Goal: Task Accomplishment & Management: Use online tool/utility

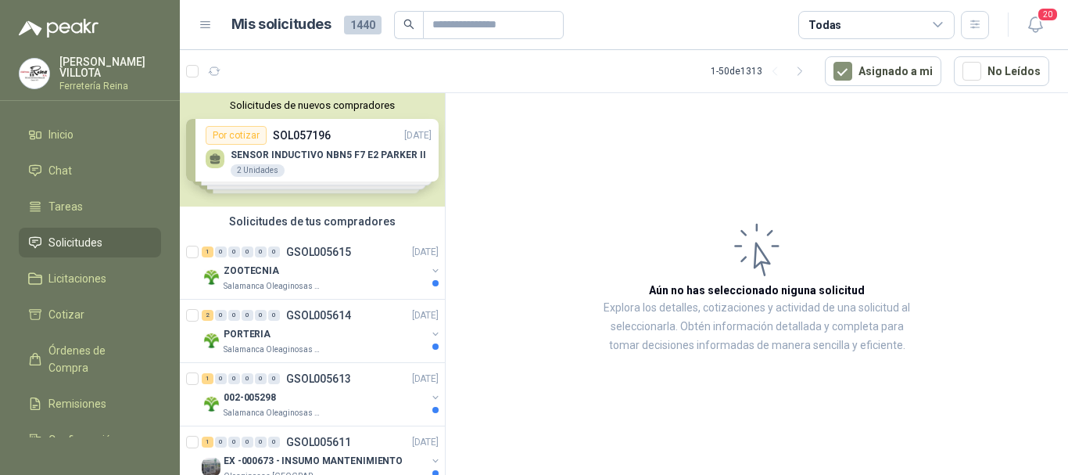
click at [664, 303] on p "Explora los detalles, cotizaciones y actividad de una solicitud al seleccionarl…" at bounding box center [757, 327] width 310 height 56
click at [257, 284] on p "Salamanca Oleaginosas SAS" at bounding box center [273, 286] width 99 height 13
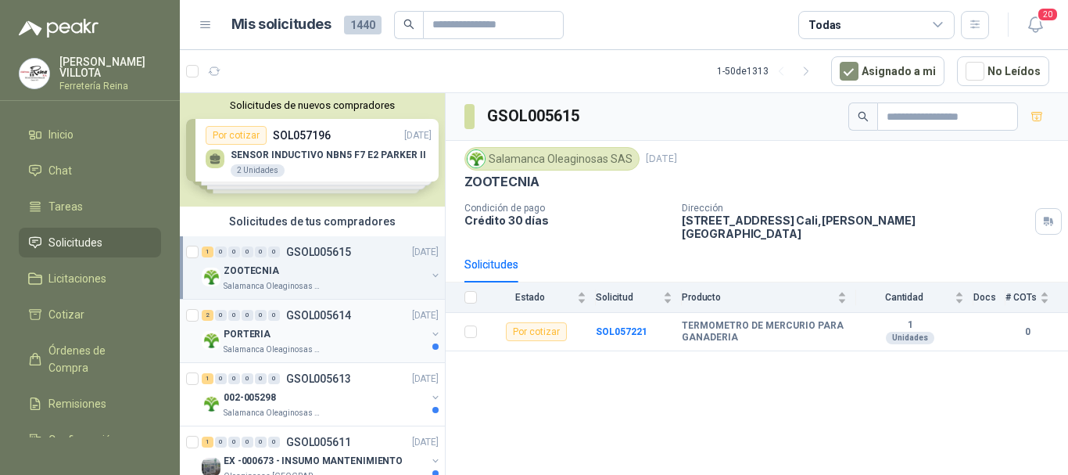
click at [257, 339] on p "PORTERIA" at bounding box center [247, 334] width 47 height 15
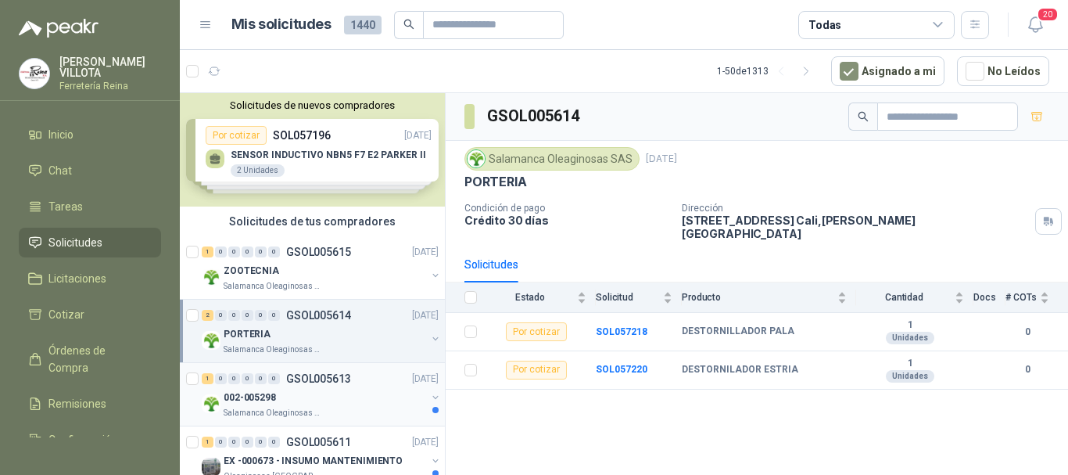
click at [260, 393] on p "002-005298" at bounding box center [250, 397] width 52 height 15
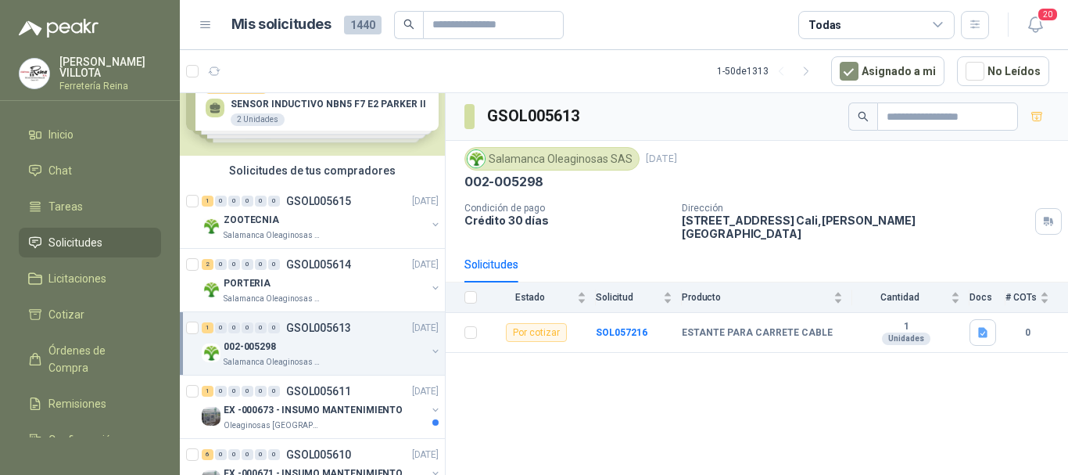
scroll to position [78, 0]
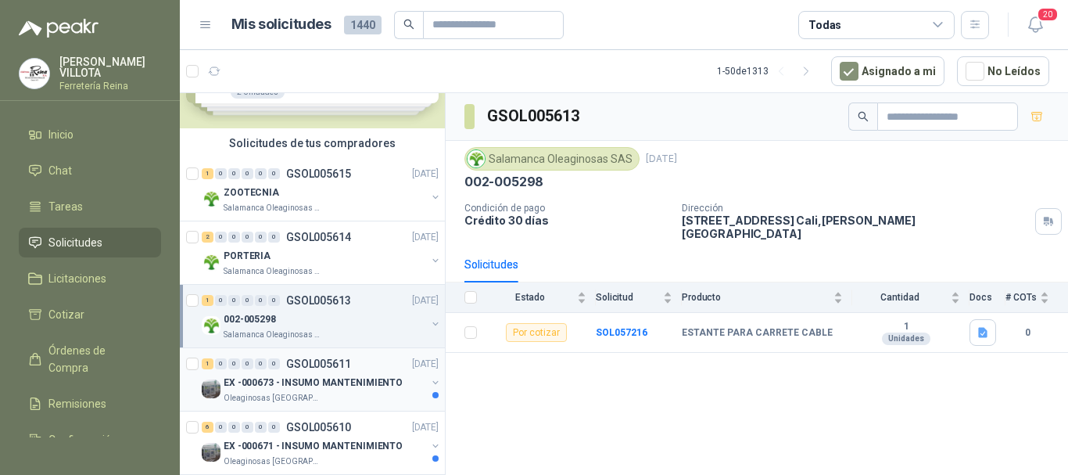
click at [316, 385] on p "EX -000673 - INSUMO MANTENIMIENTO" at bounding box center [313, 382] width 179 height 15
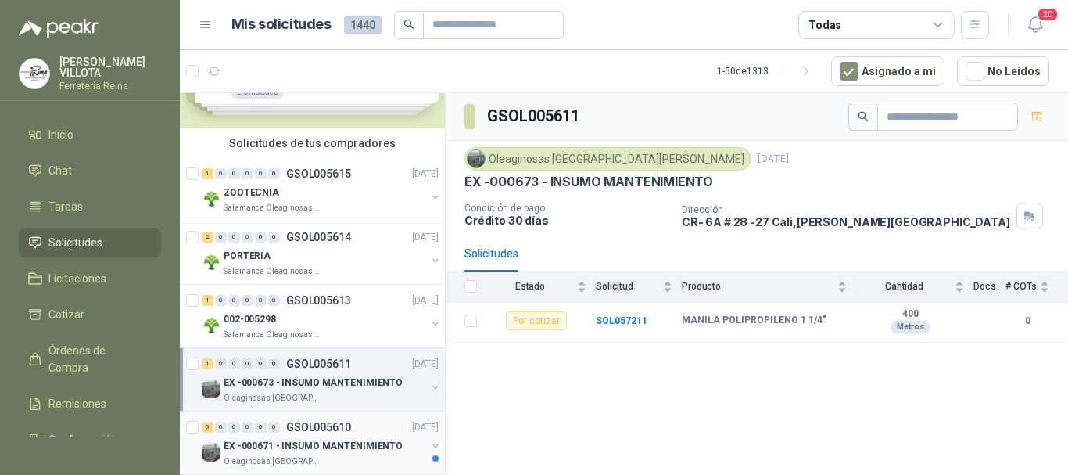
scroll to position [156, 0]
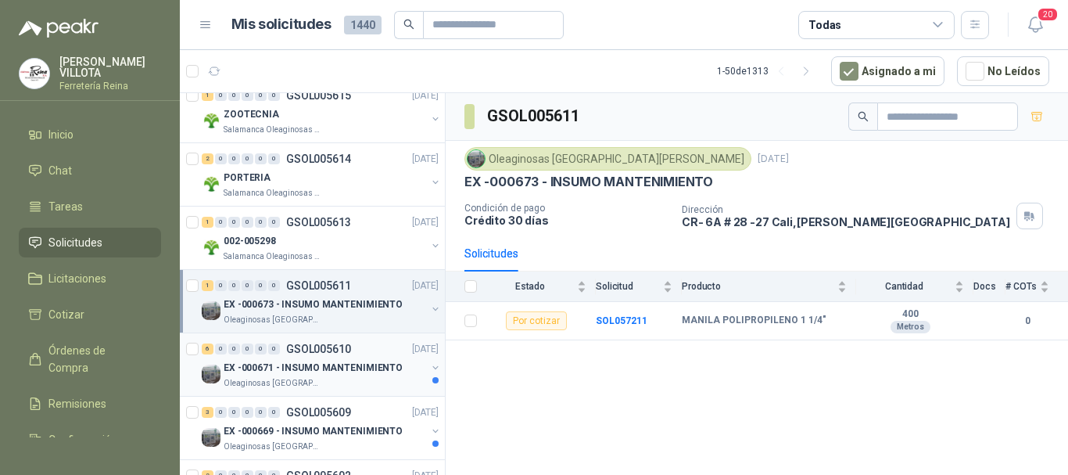
click at [277, 383] on p "Oleaginosas [GEOGRAPHIC_DATA][PERSON_NAME]" at bounding box center [273, 383] width 99 height 13
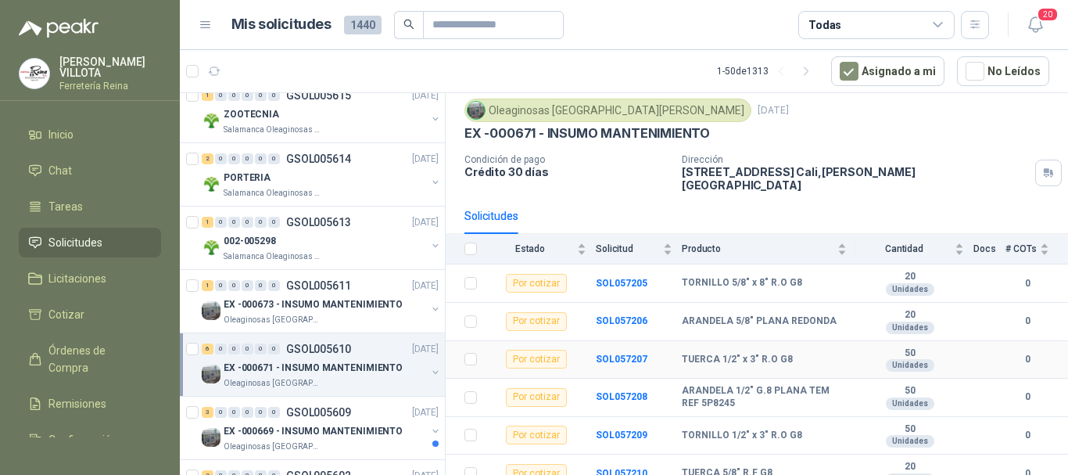
scroll to position [50, 0]
click at [294, 446] on p "Oleaginosas [GEOGRAPHIC_DATA][PERSON_NAME]" at bounding box center [273, 446] width 99 height 13
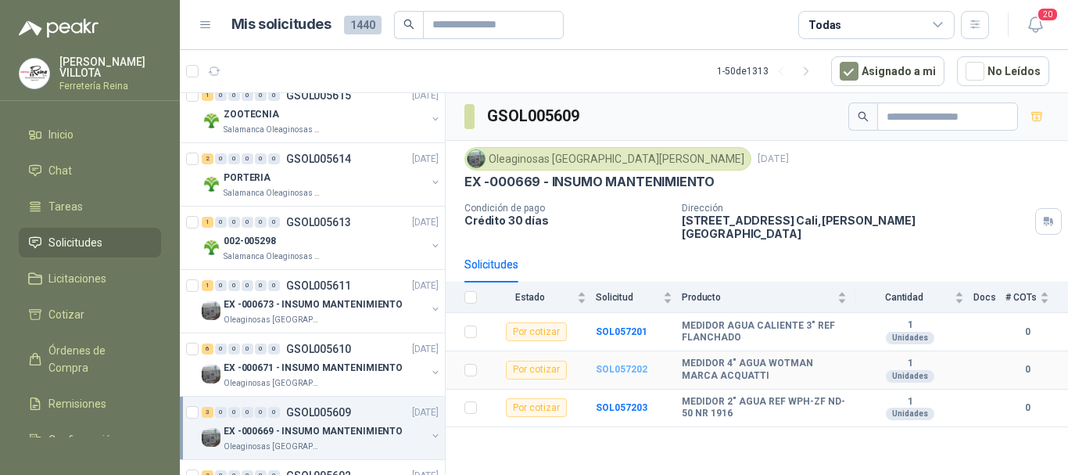
click at [612, 364] on b "SOL057202" at bounding box center [622, 369] width 52 height 11
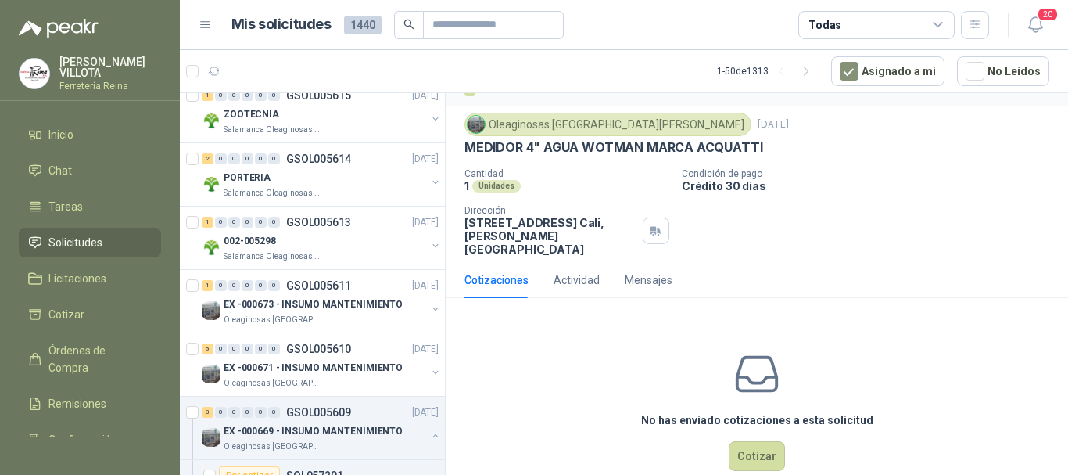
scroll to position [48, 0]
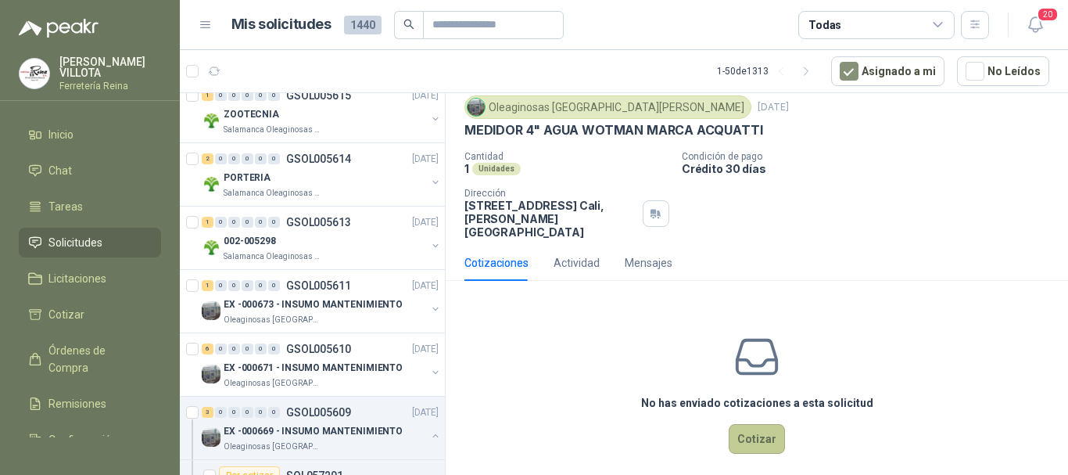
click at [746, 425] on button "Cotizar" at bounding box center [757, 439] width 56 height 30
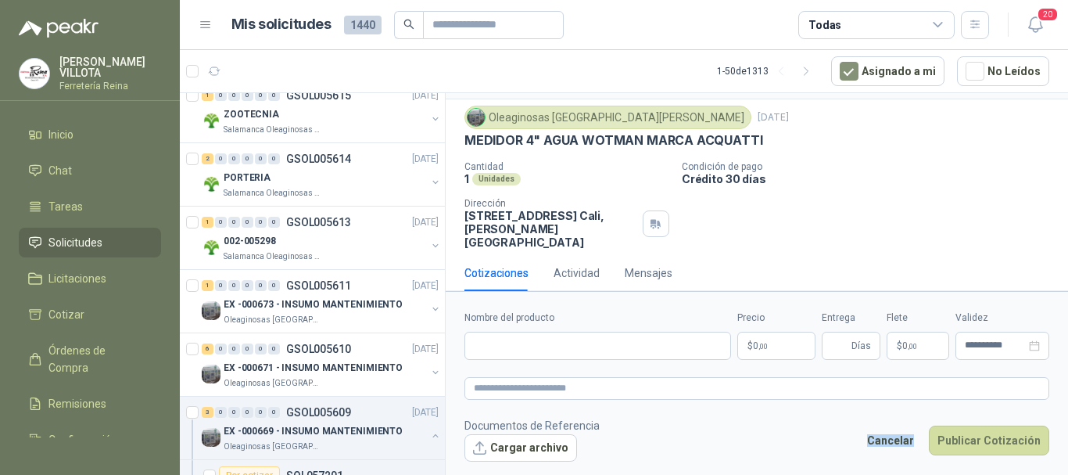
scroll to position [38, 0]
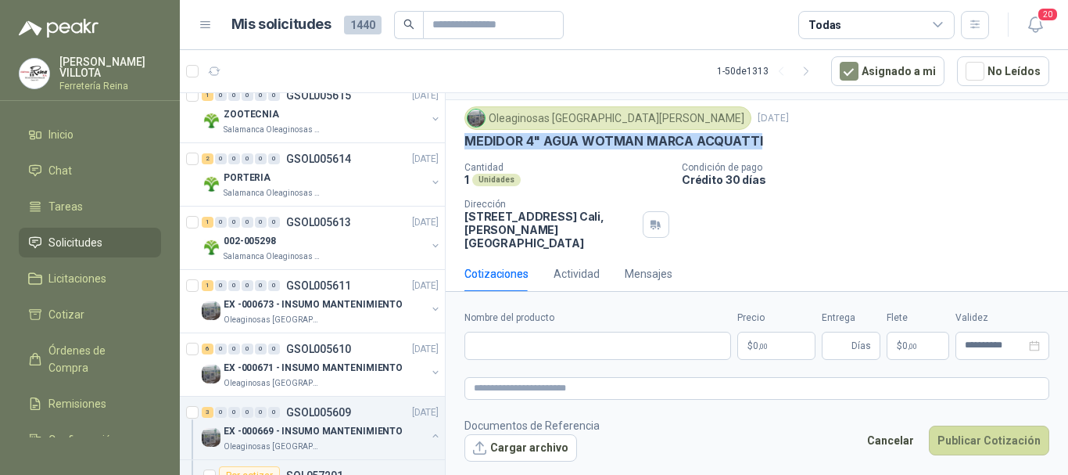
drag, startPoint x: 466, startPoint y: 139, endPoint x: 759, endPoint y: 146, distance: 293.3
click at [759, 146] on div "MEDIDOR 4" AGUA WOTMAN MARCA ACQUATTI" at bounding box center [756, 141] width 585 height 16
drag, startPoint x: 465, startPoint y: 138, endPoint x: 758, endPoint y: 147, distance: 293.3
click at [758, 147] on div "MEDIDOR 4" AGUA WOTMAN MARCA ACQUATTI" at bounding box center [756, 141] width 585 height 16
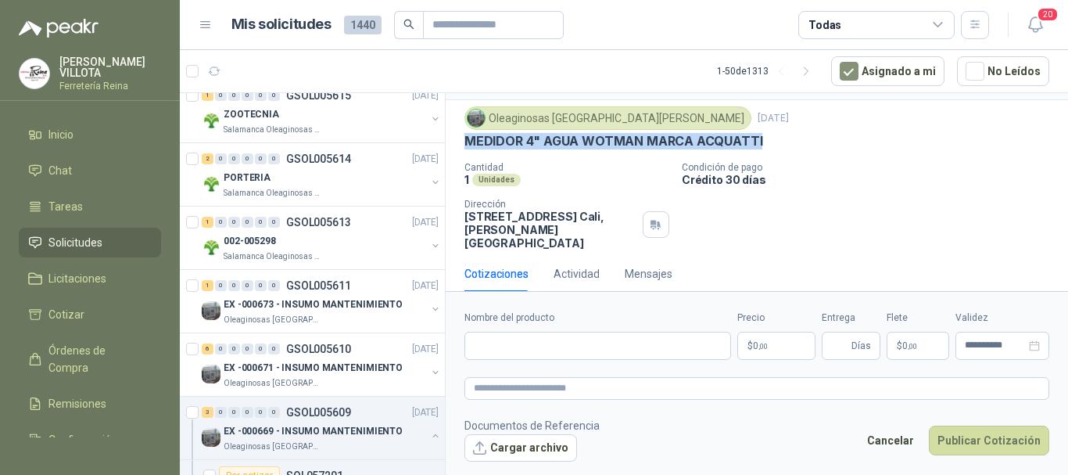
copy p "MEDIDOR 4" AGUA WOTMAN MARCA ACQUATTI"
click at [421, 163] on p "[DATE]" at bounding box center [425, 159] width 27 height 15
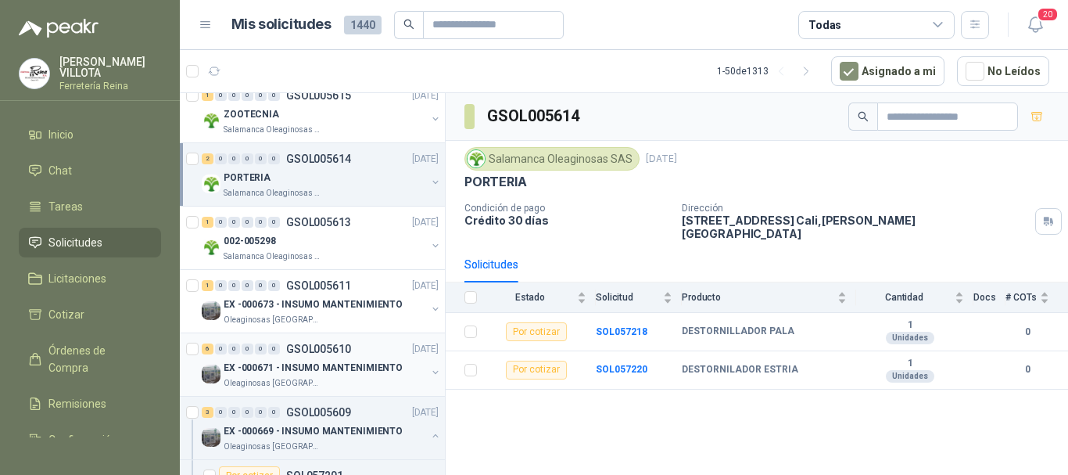
click at [306, 367] on p "EX -000671 - INSUMO MANTENIMIENTO" at bounding box center [313, 367] width 179 height 15
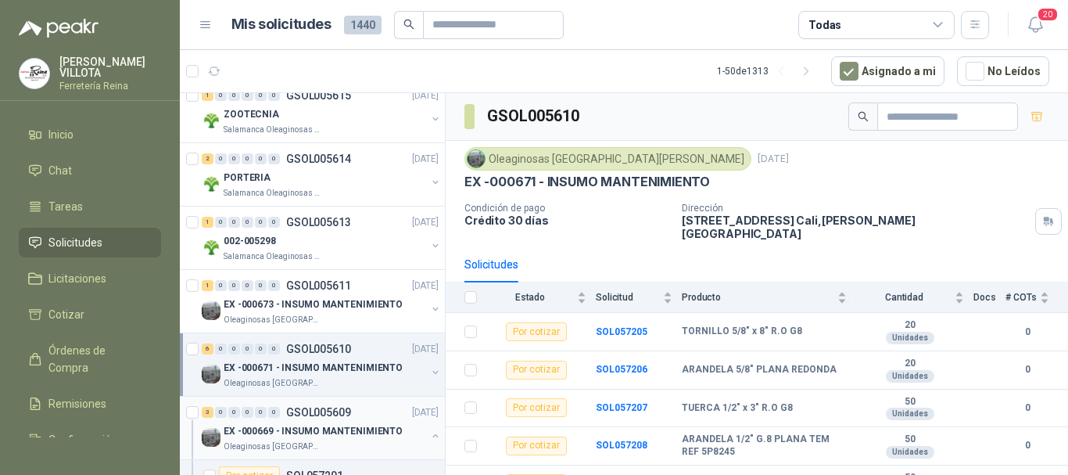
click at [304, 429] on p "EX -000669 - INSUMO MANTENIMIENTO" at bounding box center [313, 431] width 179 height 15
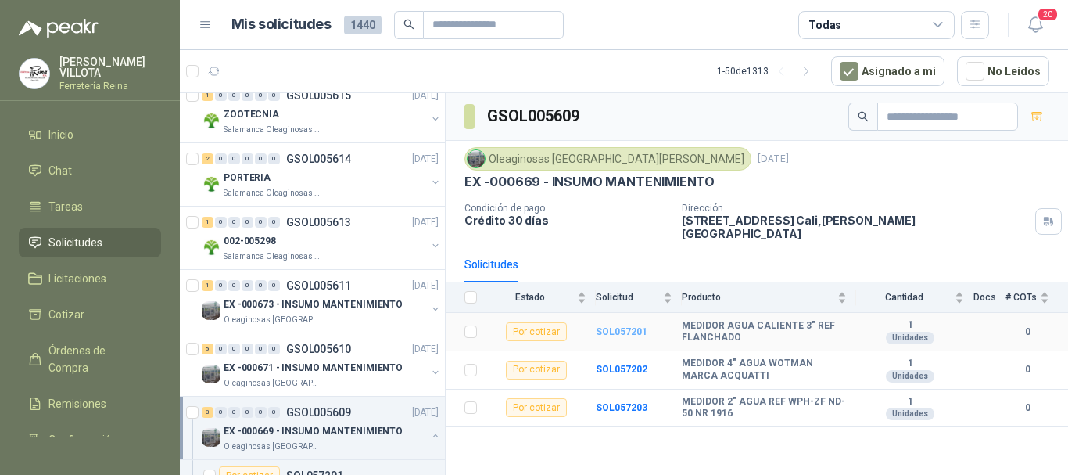
click at [609, 326] on b "SOL057201" at bounding box center [622, 331] width 52 height 11
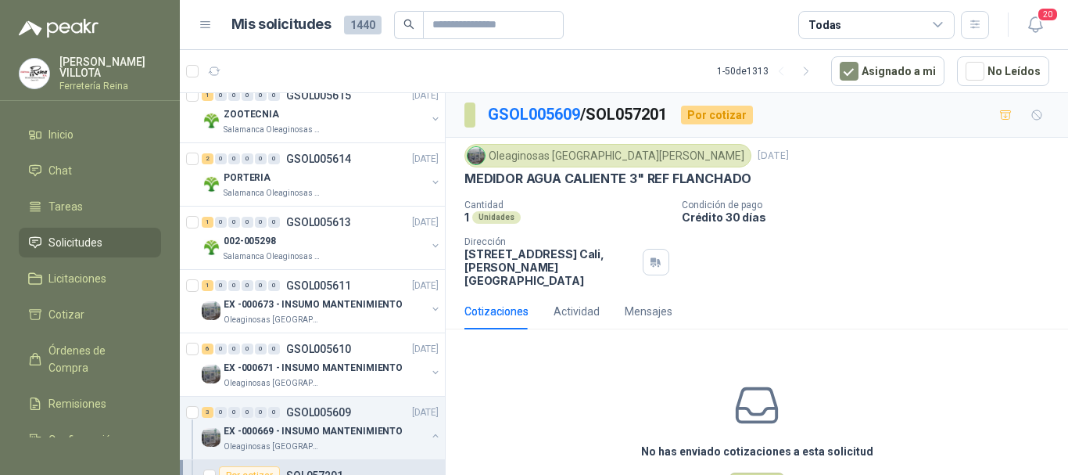
scroll to position [48, 0]
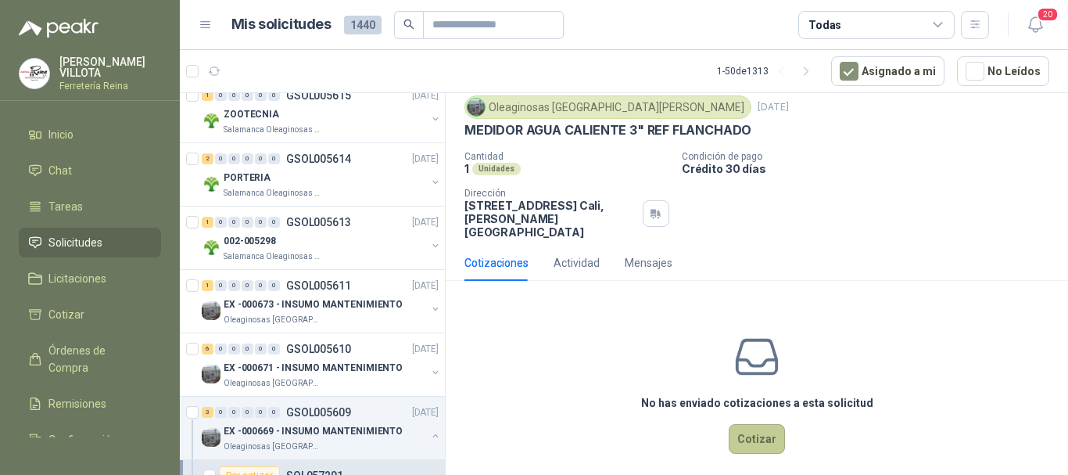
click at [746, 424] on button "Cotizar" at bounding box center [757, 439] width 56 height 30
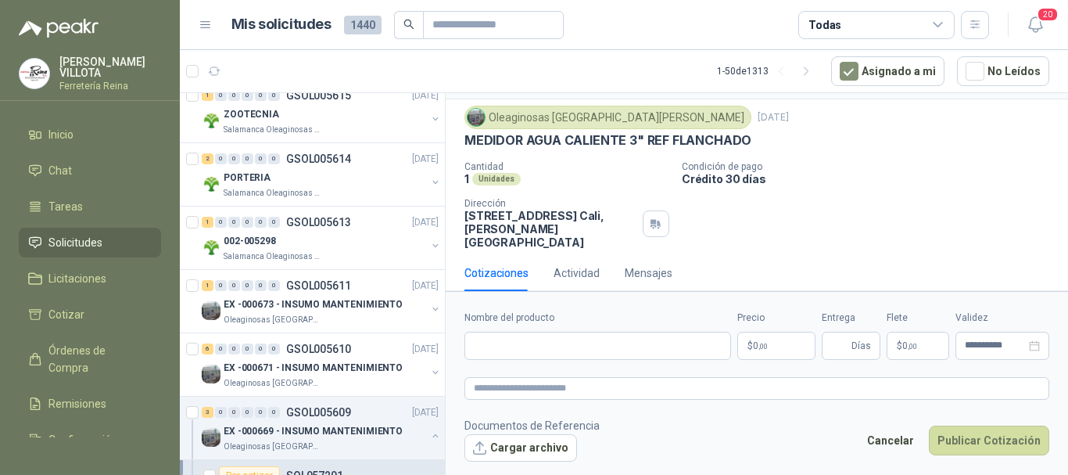
scroll to position [38, 0]
click at [309, 365] on p "EX -000671 - INSUMO MANTENIMIENTO" at bounding box center [313, 367] width 179 height 15
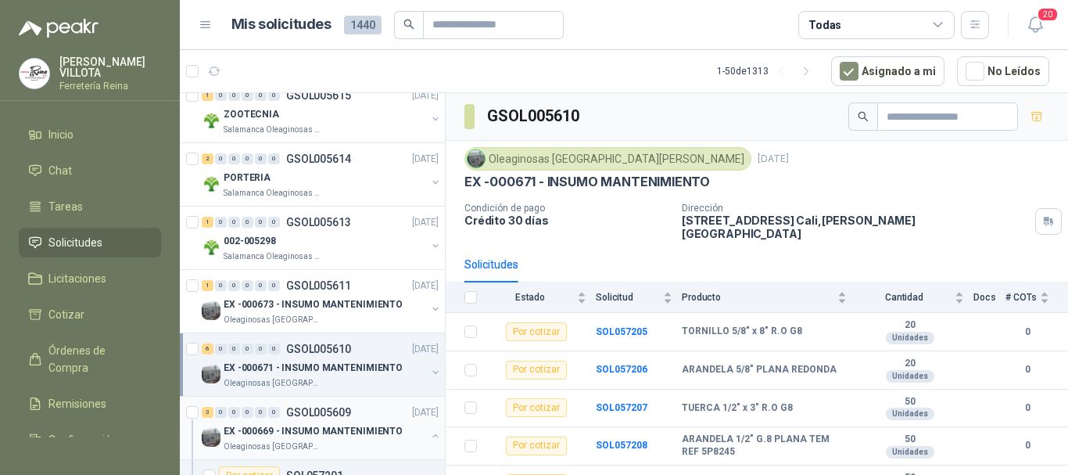
click at [330, 429] on p "EX -000669 - INSUMO MANTENIMIENTO" at bounding box center [313, 431] width 179 height 15
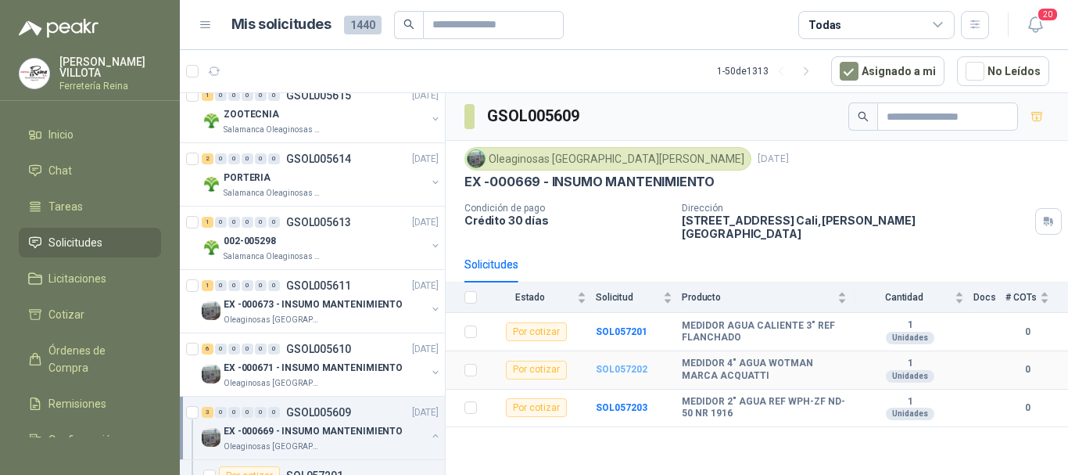
click at [621, 364] on b "SOL057202" at bounding box center [622, 369] width 52 height 11
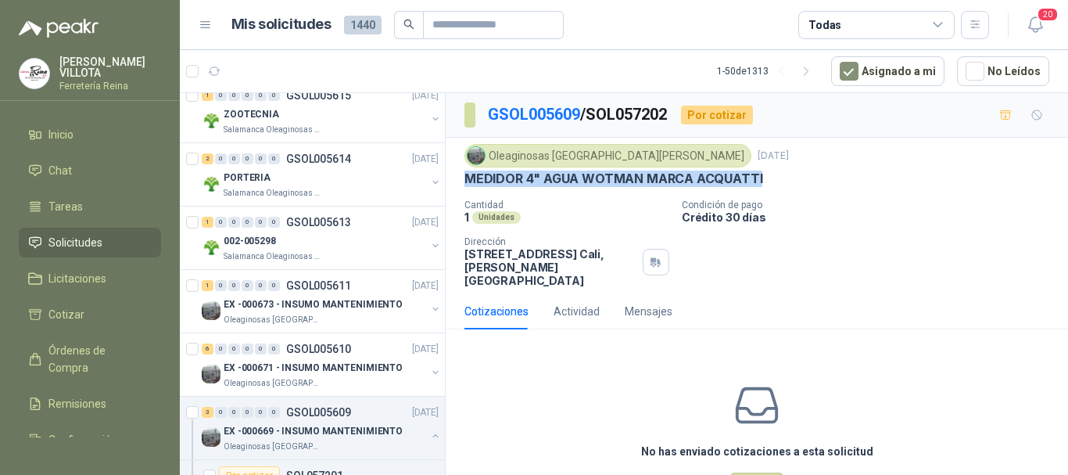
drag, startPoint x: 467, startPoint y: 179, endPoint x: 760, endPoint y: 177, distance: 293.2
click at [760, 177] on div "MEDIDOR 4" AGUA WOTMAN MARCA ACQUATTI" at bounding box center [756, 178] width 585 height 16
copy p "MEDIDOR 4" AGUA WOTMAN MARCA ACQUATTI"
click at [415, 197] on div "PORTERIA Salamanca Oleaginosas SAS" at bounding box center [322, 183] width 240 height 31
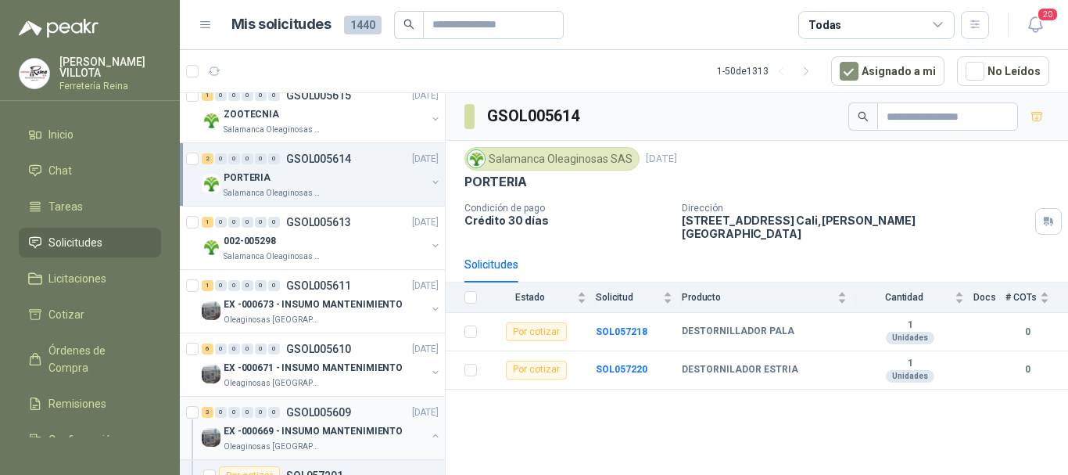
click at [314, 428] on p "EX -000669 - INSUMO MANTENIMIENTO" at bounding box center [313, 431] width 179 height 15
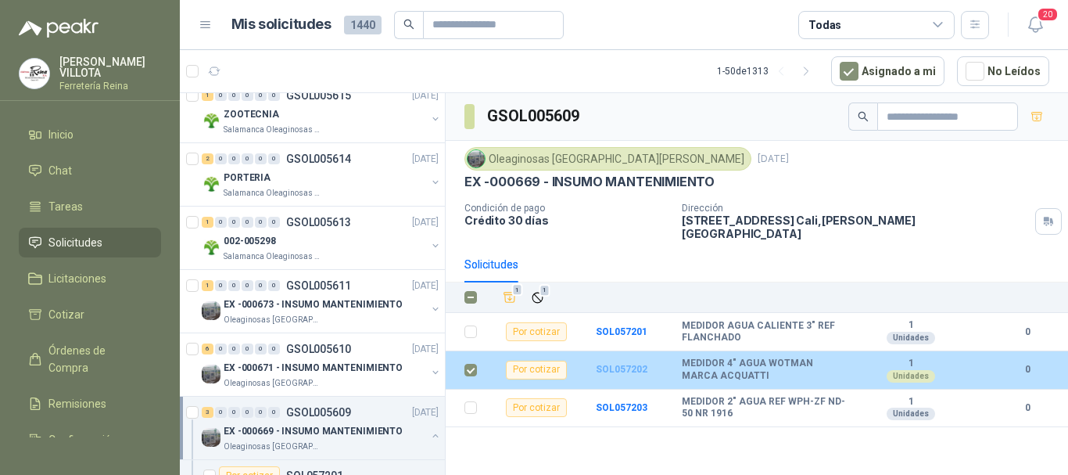
click at [612, 364] on b "SOL057202" at bounding box center [622, 369] width 52 height 11
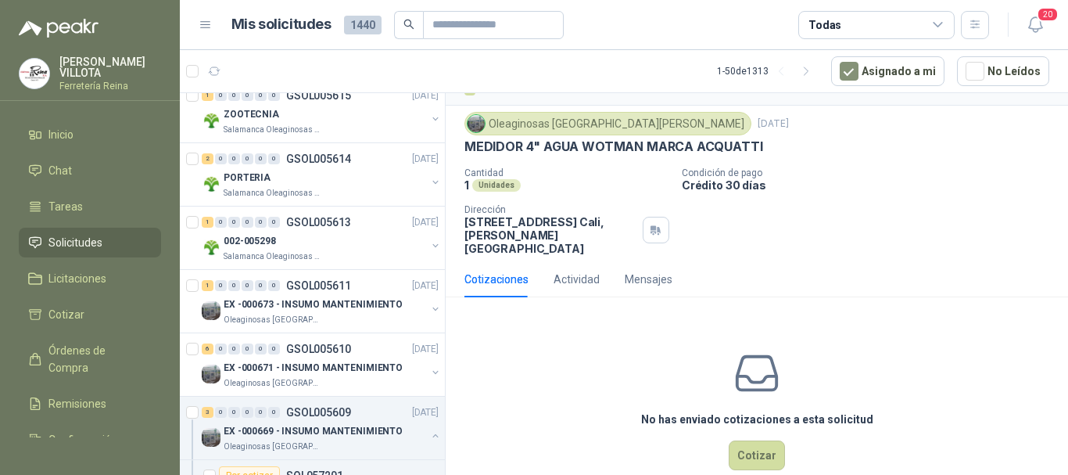
scroll to position [48, 0]
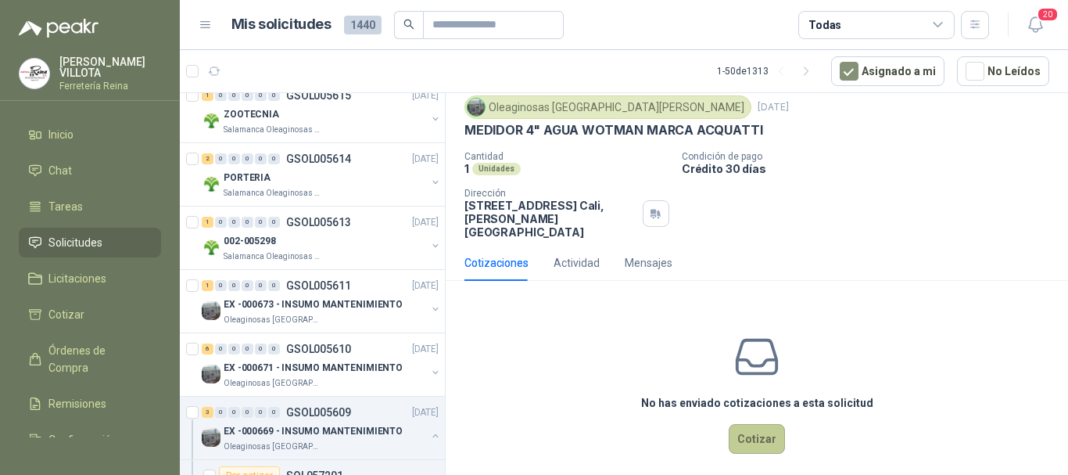
click at [745, 424] on button "Cotizar" at bounding box center [757, 439] width 56 height 30
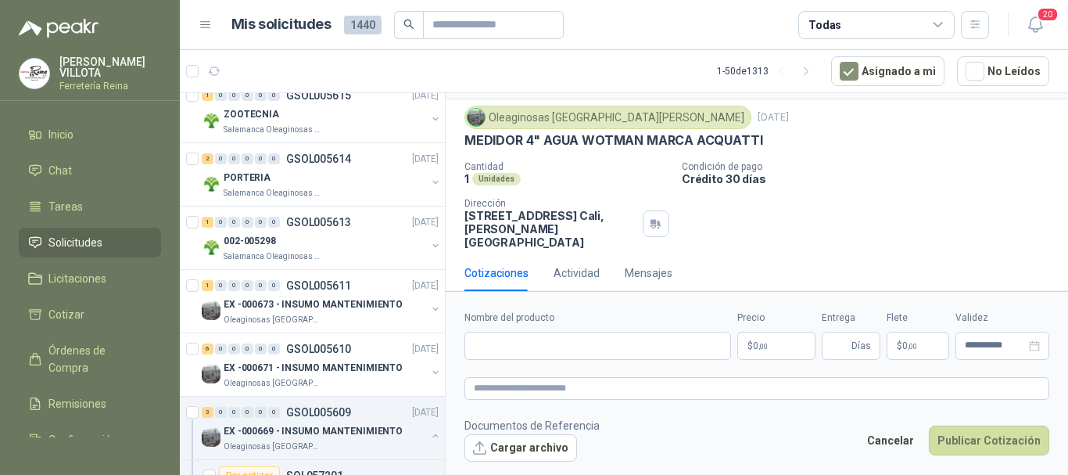
scroll to position [38, 0]
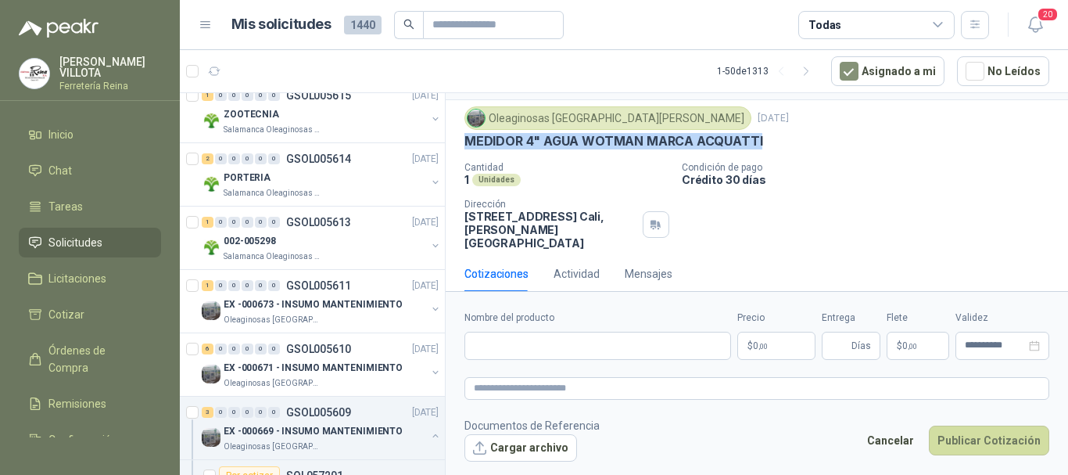
drag, startPoint x: 466, startPoint y: 139, endPoint x: 765, endPoint y: 142, distance: 299.5
click at [765, 142] on div "MEDIDOR 4" AGUA WOTMAN MARCA ACQUATTI" at bounding box center [756, 141] width 585 height 16
click at [732, 141] on p "MEDIDOR 4" AGUA WOTMAN MARCA ACQUATTI" at bounding box center [613, 141] width 298 height 16
drag, startPoint x: 461, startPoint y: 138, endPoint x: 761, endPoint y: 145, distance: 299.5
click at [761, 145] on div "Oleaginosas San Fernando 24 sept, 2025 MEDIDOR 4" AGUA WOTMAN MARCA ACQUATTI Ca…" at bounding box center [757, 178] width 622 height 156
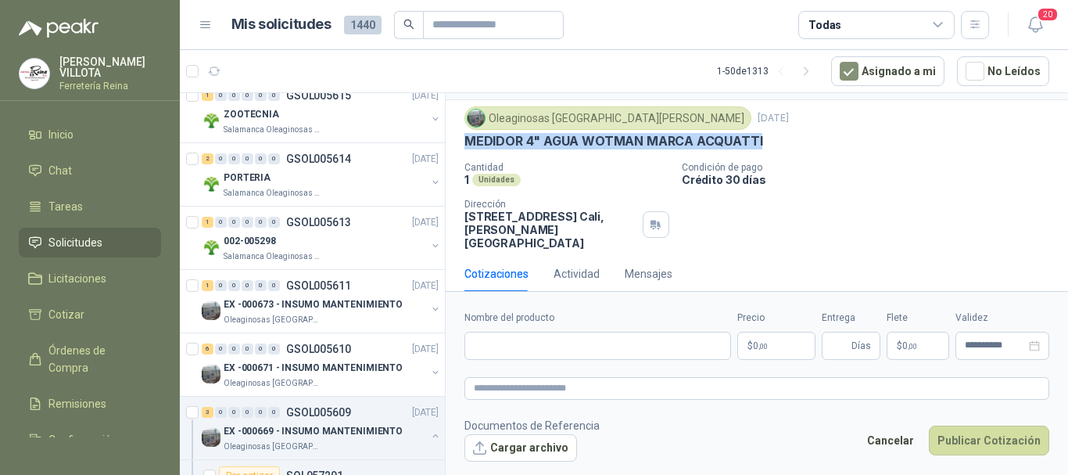
copy p "MEDIDOR 4" AGUA WOTMAN MARCA ACQUATTI"
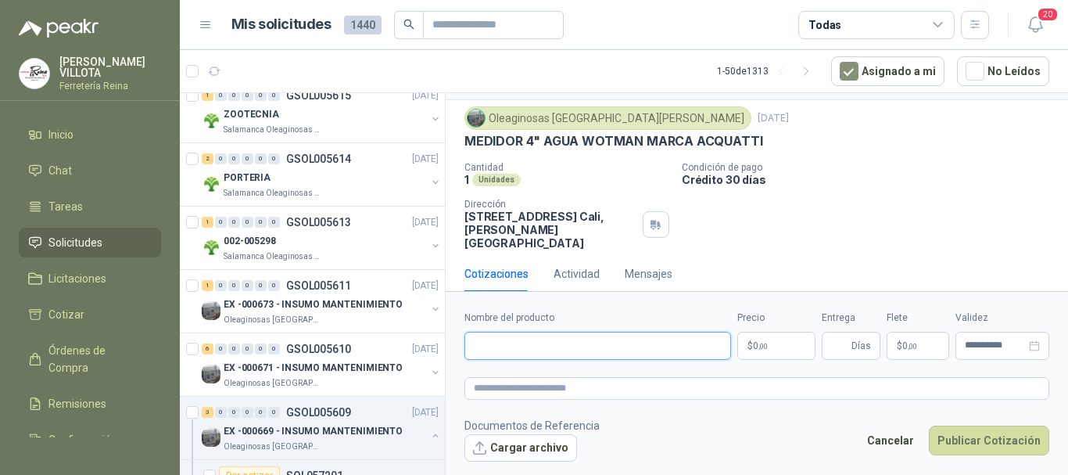
click at [484, 343] on input "Nombre del producto" at bounding box center [597, 345] width 267 height 28
paste input "**********"
type input "**********"
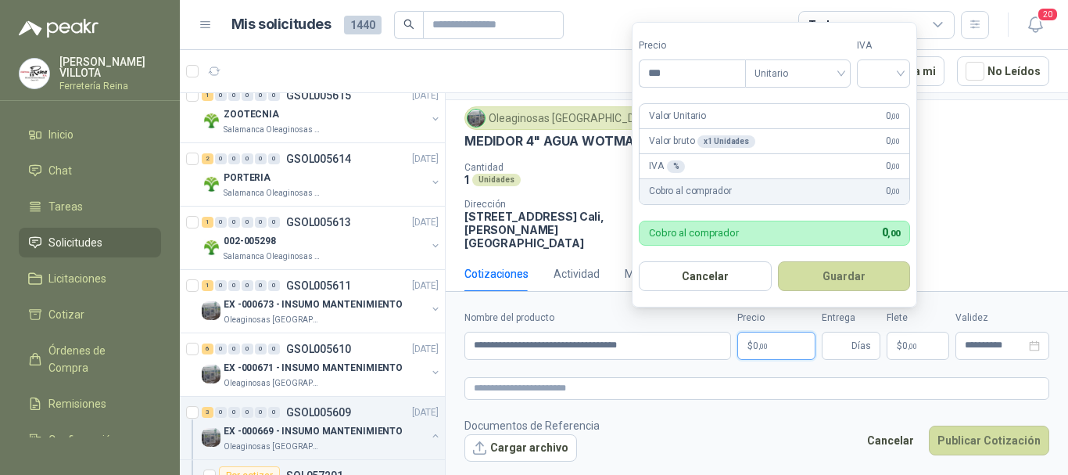
click at [773, 342] on p "$ 0 ,00" at bounding box center [776, 345] width 78 height 28
click at [841, 119] on div "Valor Unitario 0 ,00" at bounding box center [775, 116] width 270 height 25
click at [679, 76] on input "***" at bounding box center [693, 73] width 106 height 27
type input "*********"
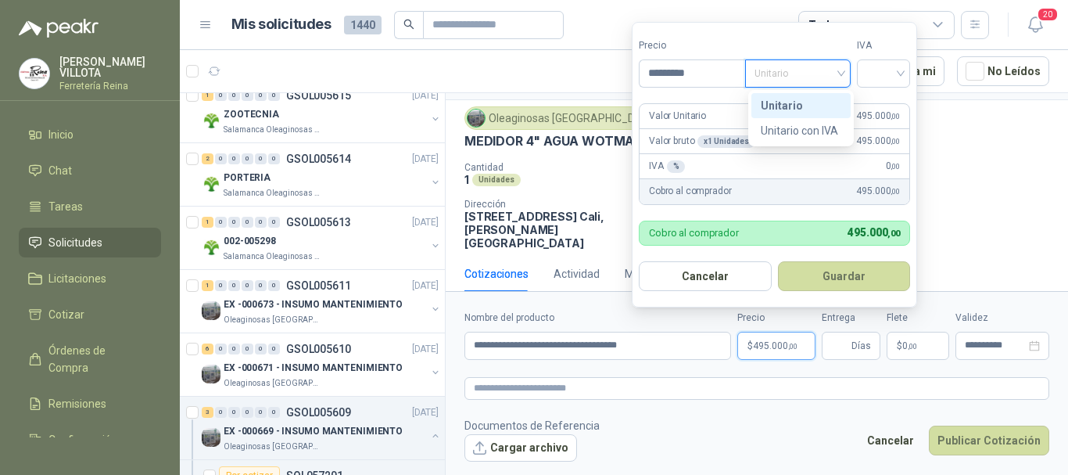
click at [840, 75] on span "Unitario" at bounding box center [797, 73] width 87 height 23
click at [787, 105] on div "Unitario" at bounding box center [801, 105] width 81 height 17
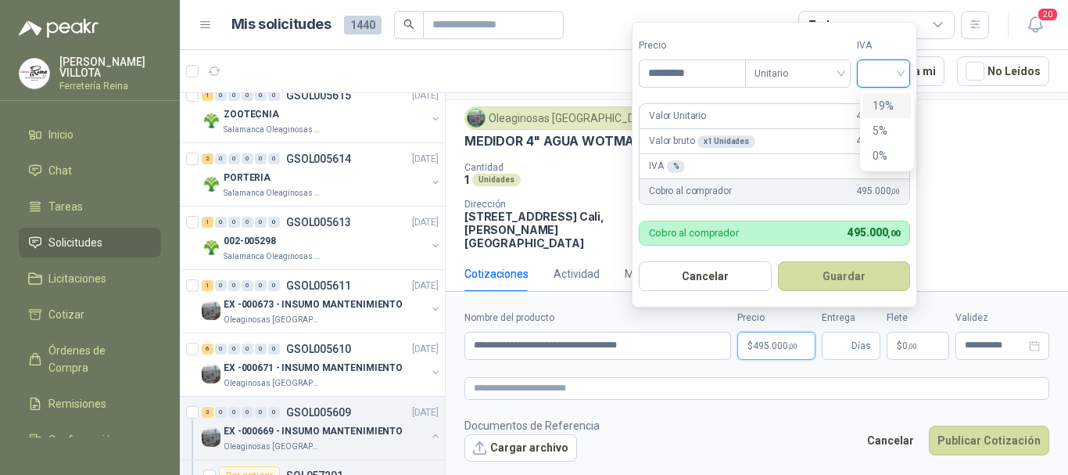
click at [901, 68] on input "search" at bounding box center [883, 71] width 34 height 23
click at [881, 107] on div "19%" at bounding box center [887, 105] width 29 height 17
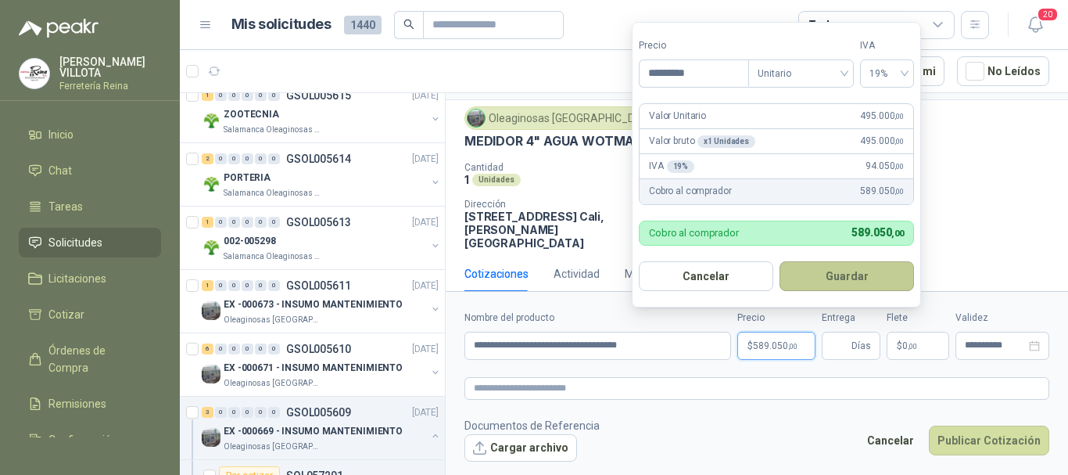
click at [847, 270] on button "Guardar" at bounding box center [846, 276] width 134 height 30
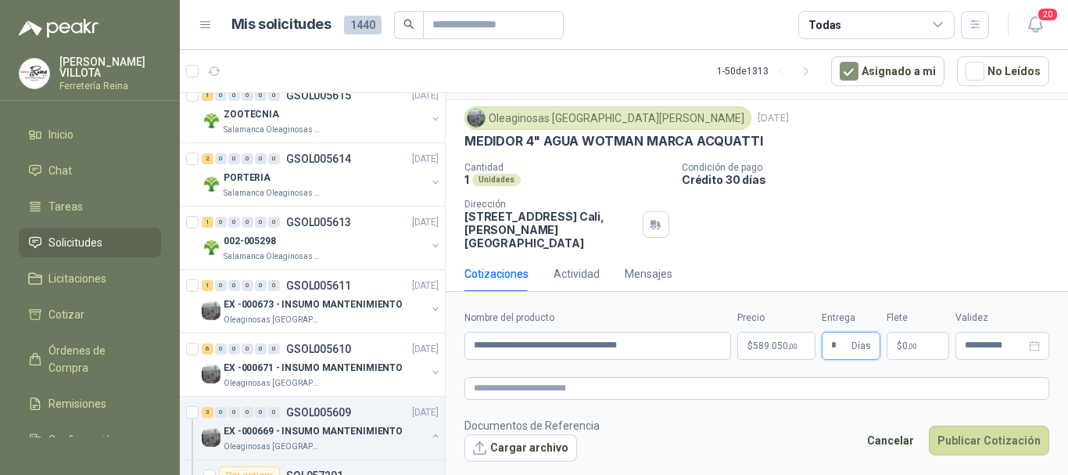
type input "*"
click at [926, 347] on p "$ 0 ,00" at bounding box center [918, 345] width 63 height 28
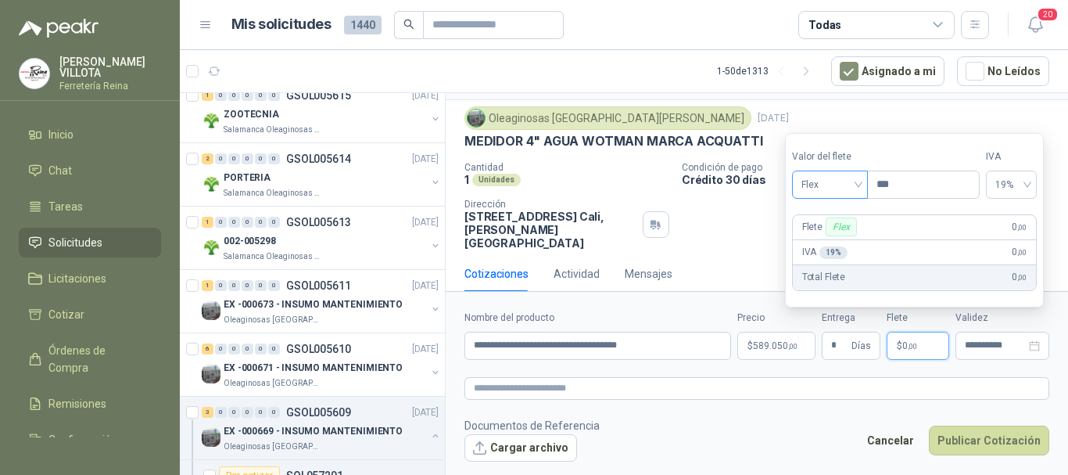
click at [858, 185] on span "Flex" at bounding box center [829, 184] width 57 height 23
click at [823, 238] on div "Incluido" at bounding box center [831, 242] width 54 height 17
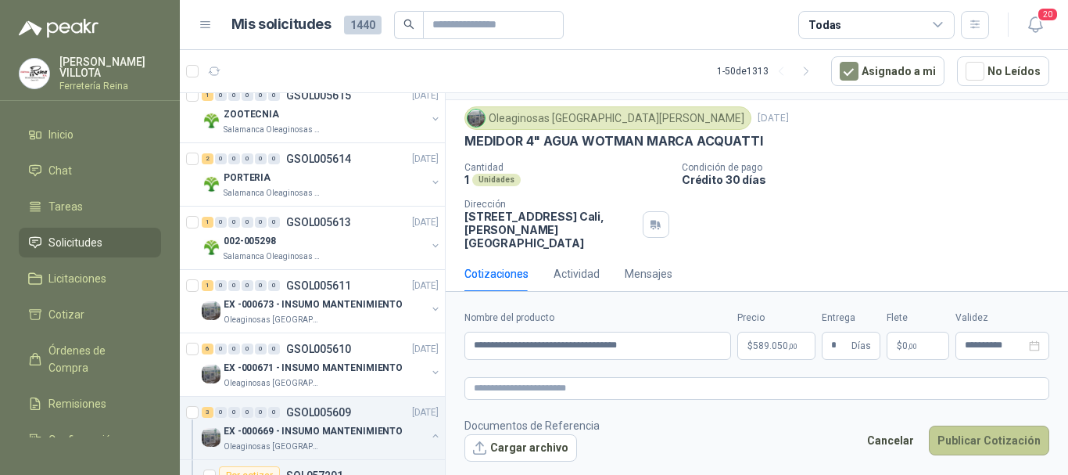
click at [992, 439] on button "Publicar Cotización" at bounding box center [989, 440] width 120 height 30
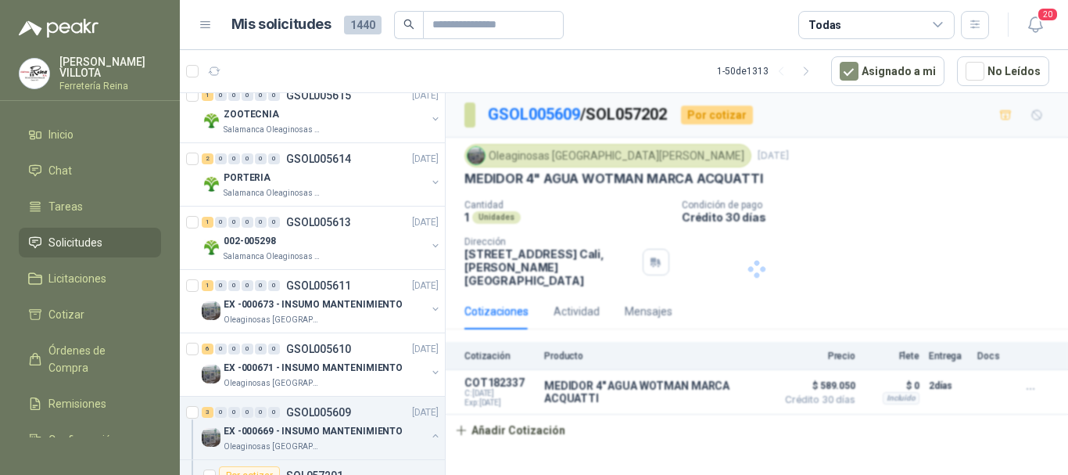
scroll to position [0, 0]
click at [324, 428] on p "EX -000669 - INSUMO MANTENIMIENTO" at bounding box center [313, 431] width 179 height 15
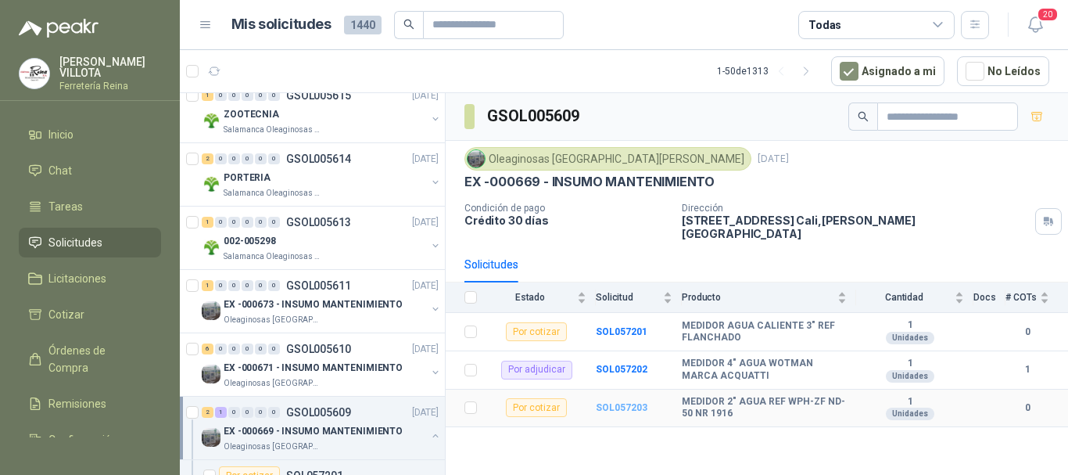
click at [615, 402] on b "SOL057203" at bounding box center [622, 407] width 52 height 11
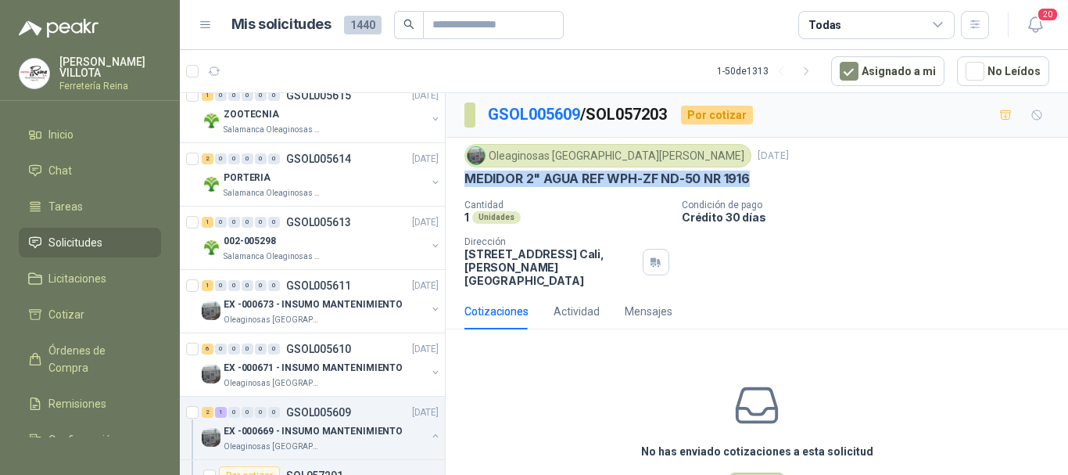
drag, startPoint x: 467, startPoint y: 178, endPoint x: 751, endPoint y: 182, distance: 284.6
click at [751, 182] on div "MEDIDOR 2" AGUA REF WPH-ZF ND-50 NR 1916" at bounding box center [756, 178] width 585 height 16
copy p "MEDIDOR 2" AGUA REF WPH-ZF ND-50 NR 1916"
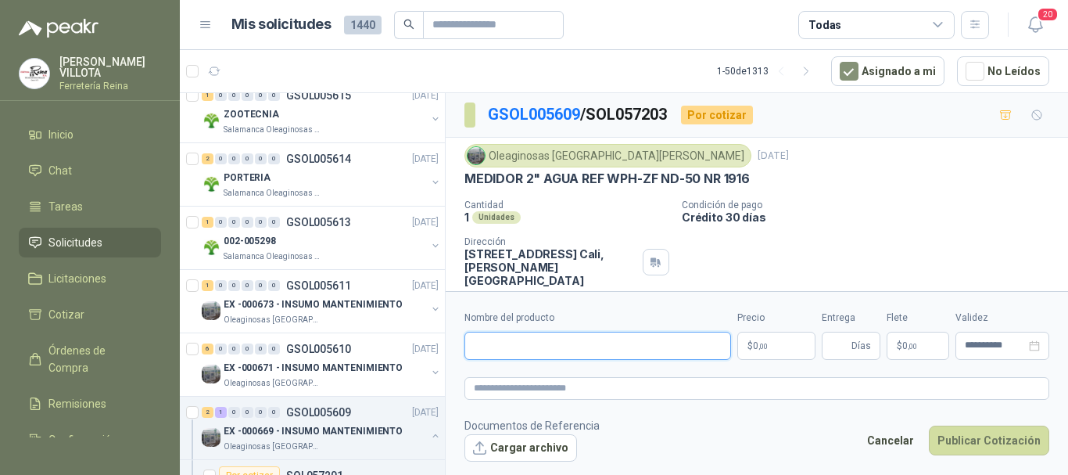
paste input "**********"
type input "**********"
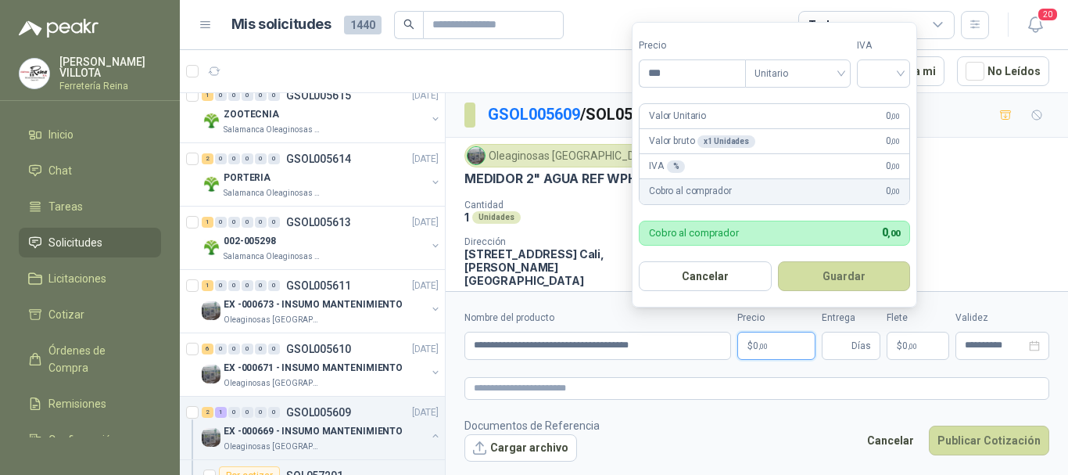
click at [779, 335] on p "$ 0 ,00" at bounding box center [776, 345] width 78 height 28
click at [679, 78] on input "***" at bounding box center [693, 73] width 106 height 27
type input "*********"
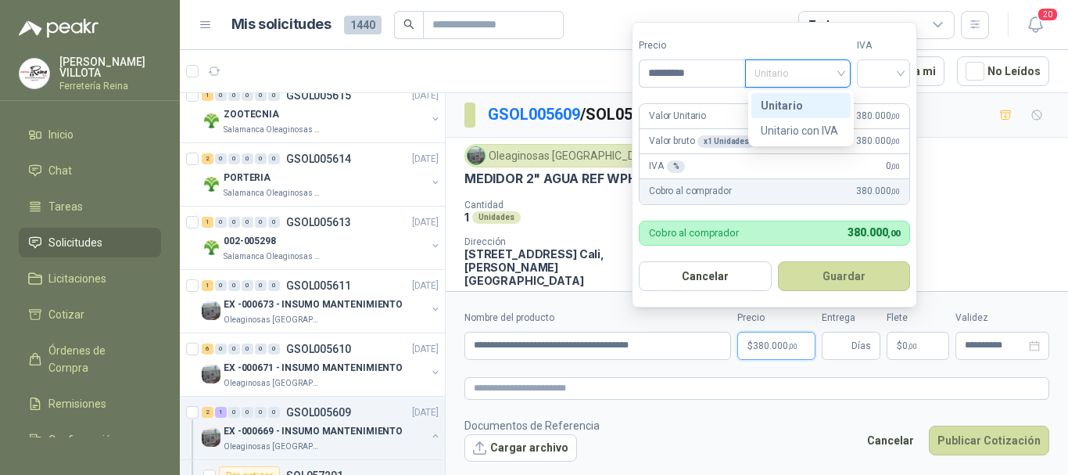
click at [847, 71] on div "Unitario" at bounding box center [798, 73] width 106 height 28
click at [782, 102] on div "Unitario" at bounding box center [801, 105] width 81 height 17
click at [905, 73] on div at bounding box center [883, 73] width 53 height 28
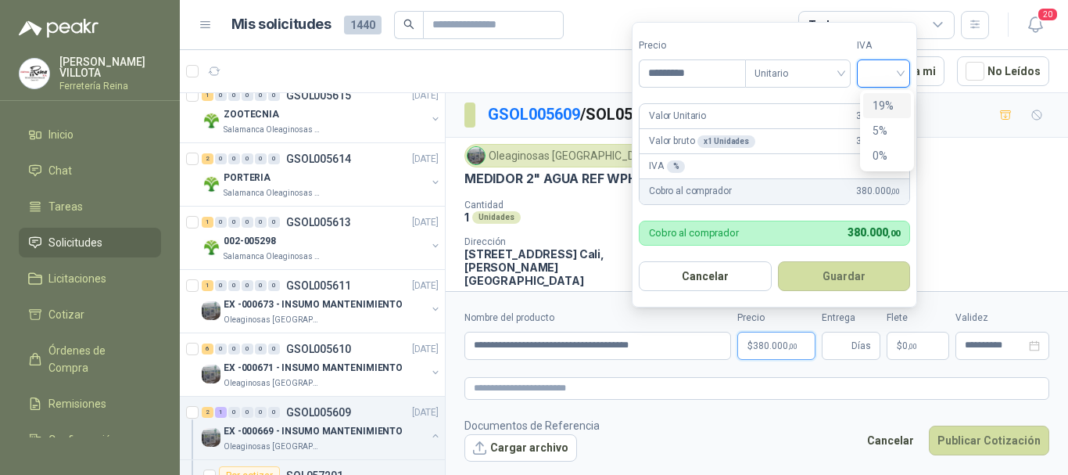
click at [888, 102] on div "19%" at bounding box center [887, 105] width 29 height 17
drag, startPoint x: 888, startPoint y: 102, endPoint x: 961, endPoint y: 188, distance: 112.6
click at [961, 188] on div "Oleaginosas San Fernando 24 sept, 2025 MEDIDOR 2" AGUA REF WPH-ZF ND-50 NR 1916…" at bounding box center [756, 215] width 585 height 143
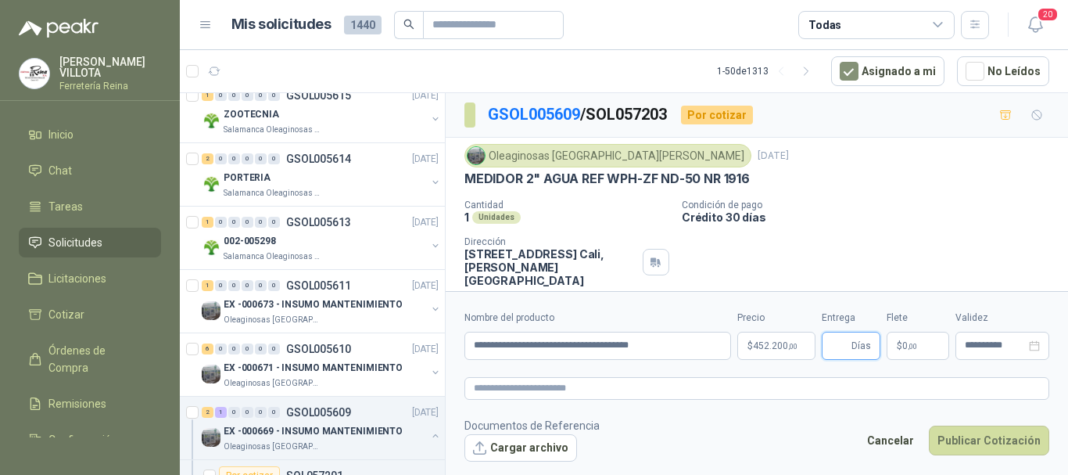
click at [837, 346] on input "Entrega" at bounding box center [839, 345] width 17 height 27
type input "*"
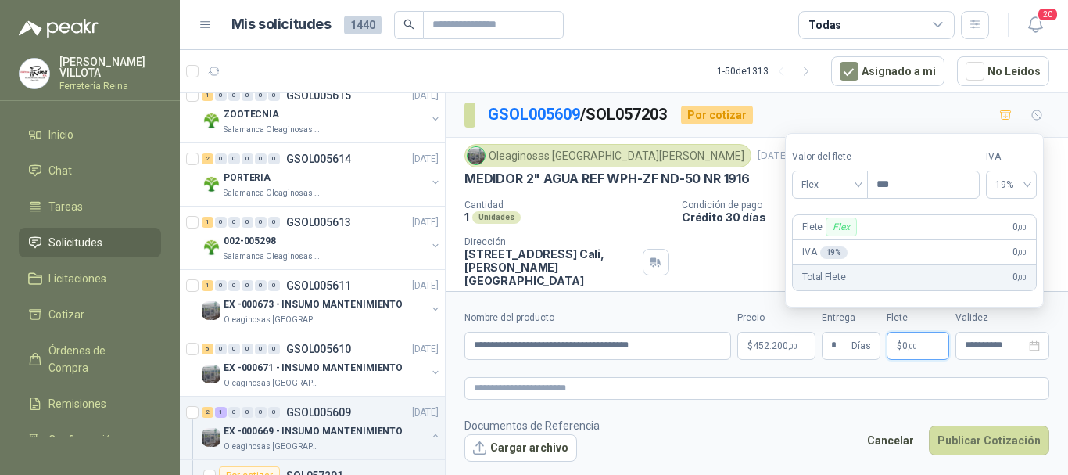
click at [919, 348] on p "$ 0 ,00" at bounding box center [918, 345] width 63 height 28
click at [858, 181] on span "Flex" at bounding box center [829, 184] width 57 height 23
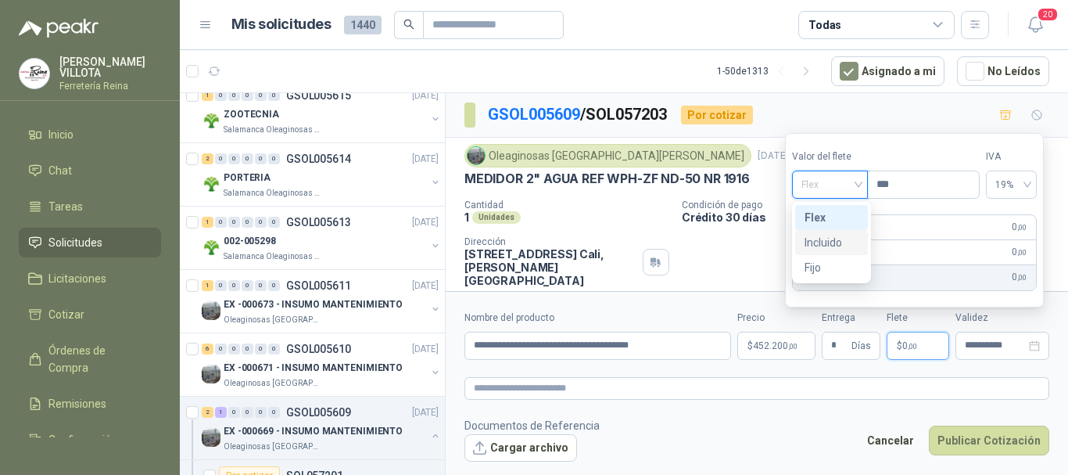
click at [830, 241] on div "Incluido" at bounding box center [831, 242] width 54 height 17
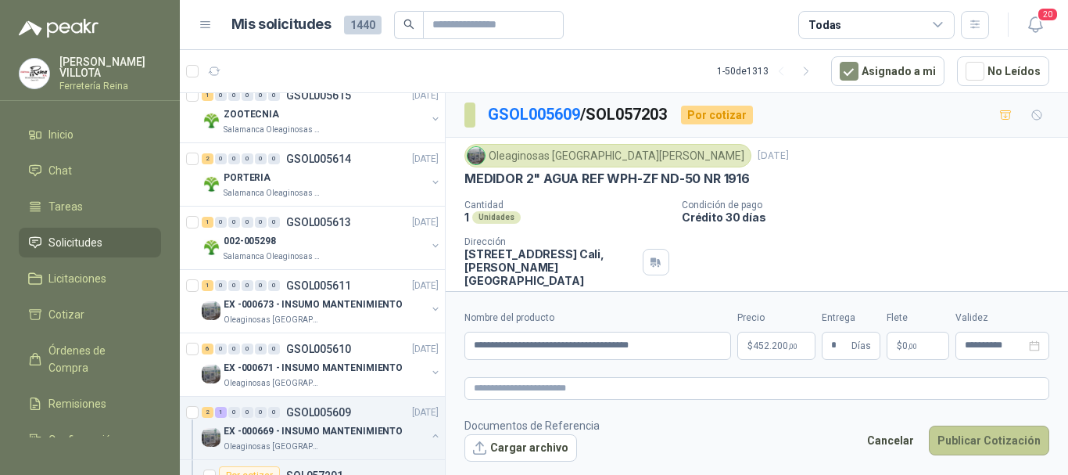
click at [986, 440] on button "Publicar Cotización" at bounding box center [989, 440] width 120 height 30
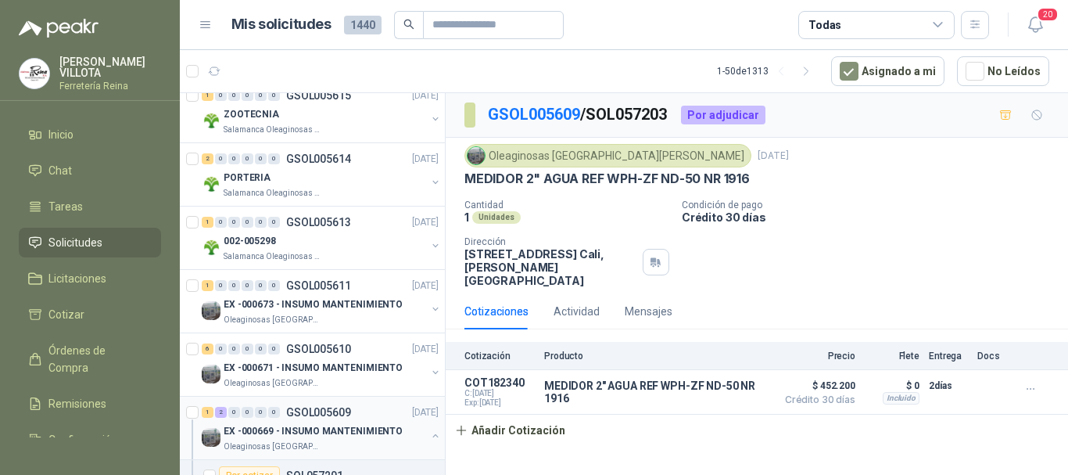
click at [311, 426] on p "EX -000669 - INSUMO MANTENIMIENTO" at bounding box center [313, 431] width 179 height 15
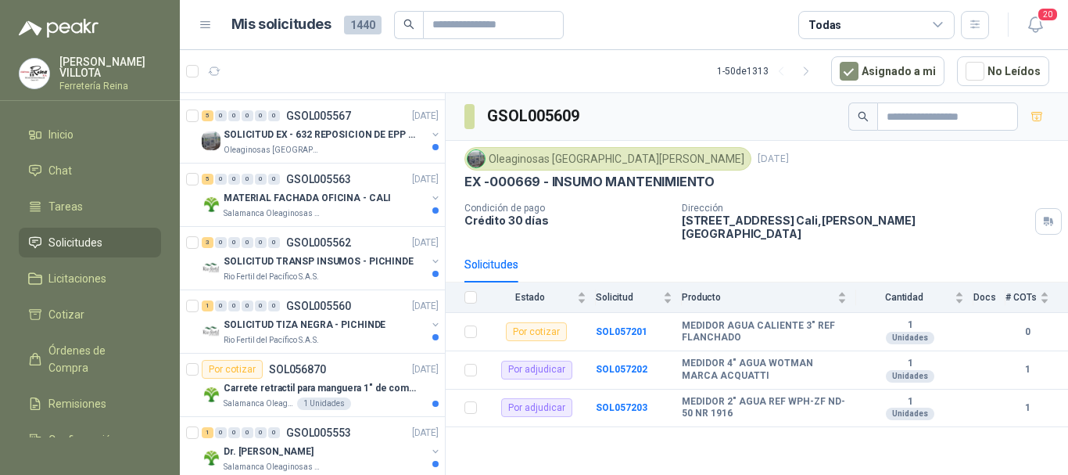
scroll to position [1116, 0]
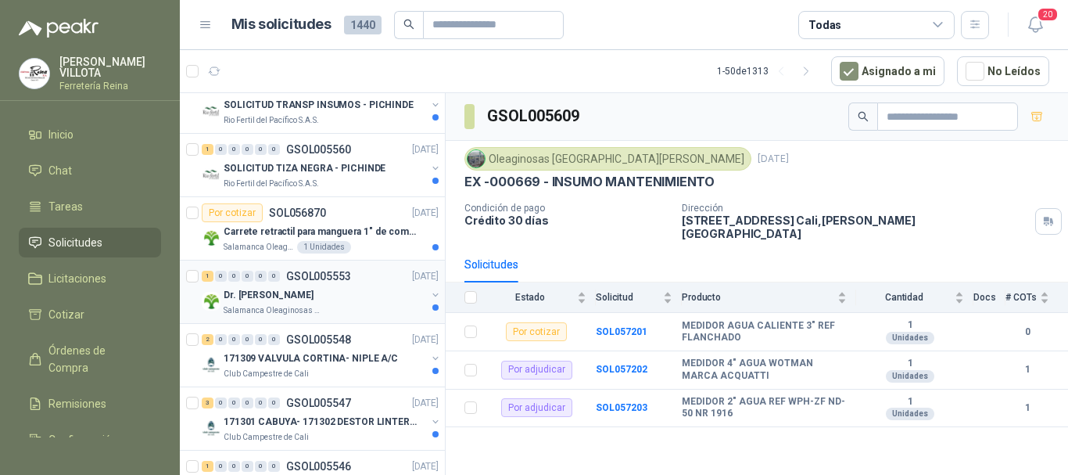
click at [245, 308] on p "Salamanca Oleaginosas SAS" at bounding box center [273, 310] width 99 height 13
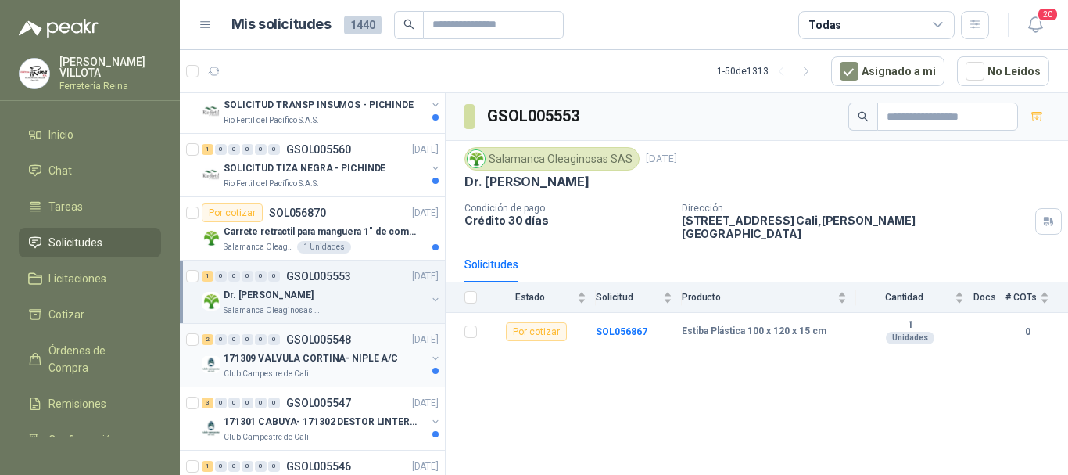
click at [274, 370] on p "Club Campestre de Cali" at bounding box center [266, 373] width 85 height 13
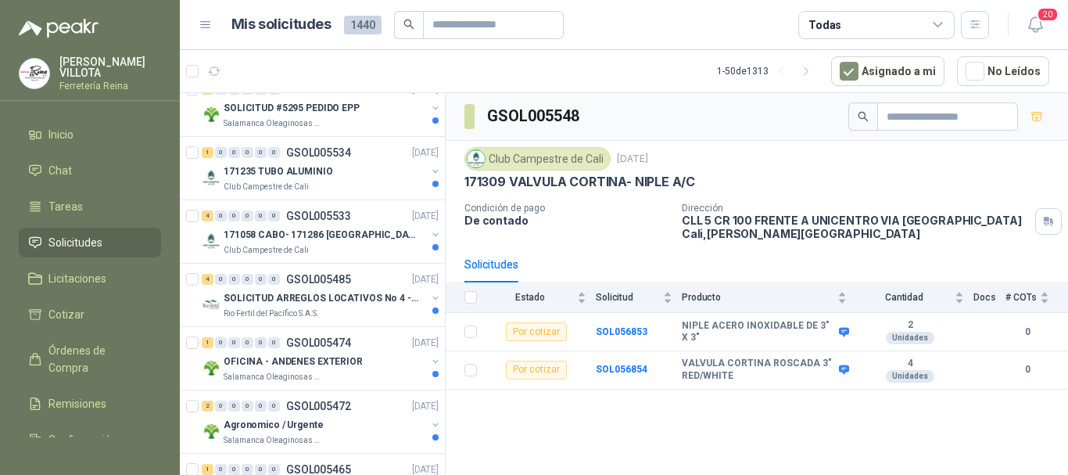
scroll to position [1574, 0]
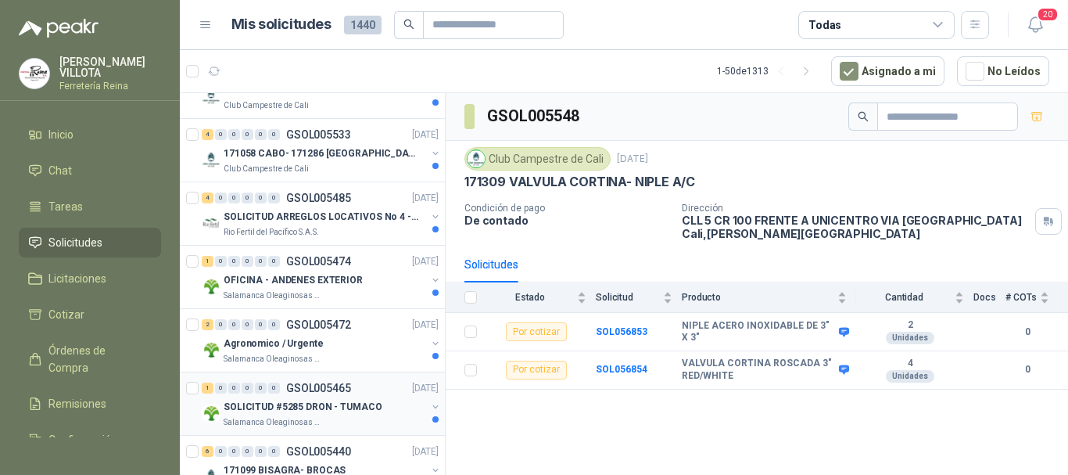
click at [258, 421] on p "Salamanca Oleaginosas SAS" at bounding box center [273, 422] width 99 height 13
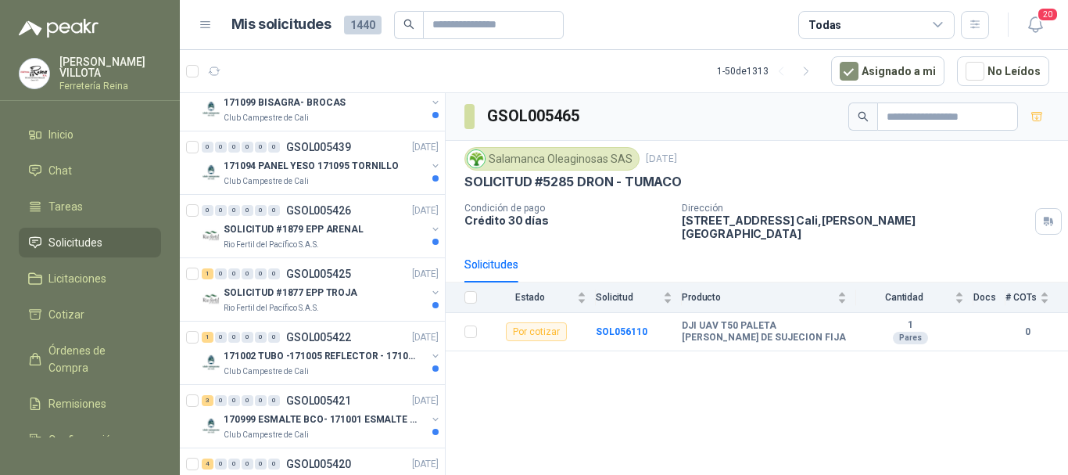
scroll to position [2007, 0]
